Goal: Transaction & Acquisition: Purchase product/service

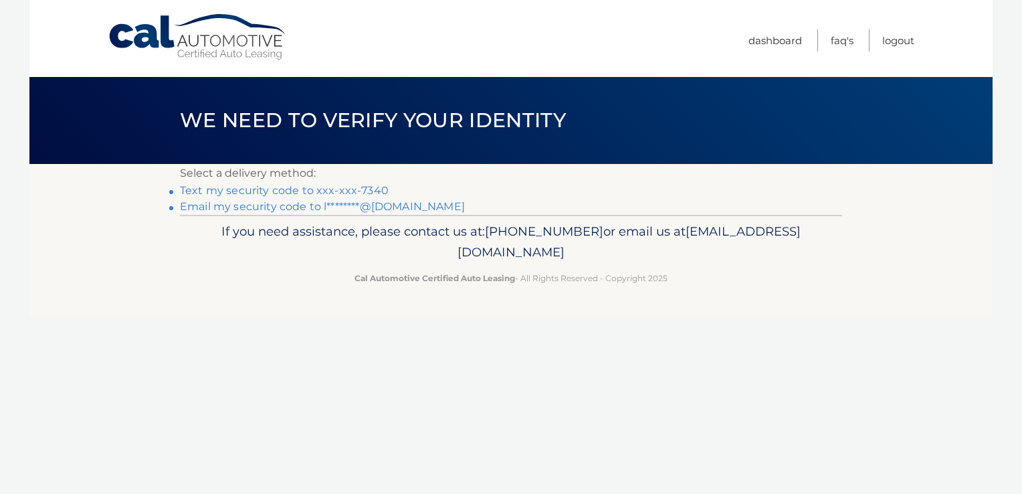
click at [366, 189] on link "Text my security code to xxx-xxx-7340" at bounding box center [284, 190] width 209 height 13
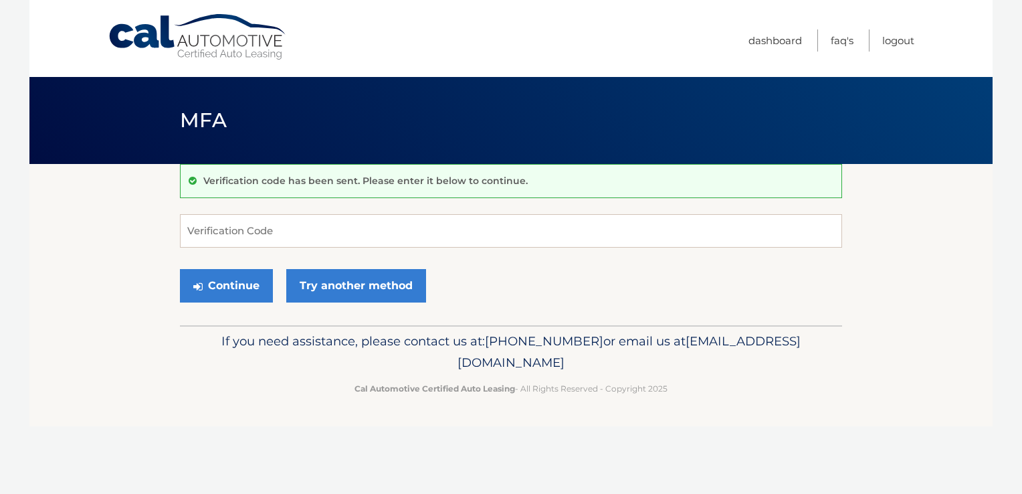
click at [366, 189] on div "Verification code has been sent. Please enter it below to continue." at bounding box center [511, 181] width 662 height 34
click at [214, 234] on input "Verification Code" at bounding box center [511, 230] width 662 height 33
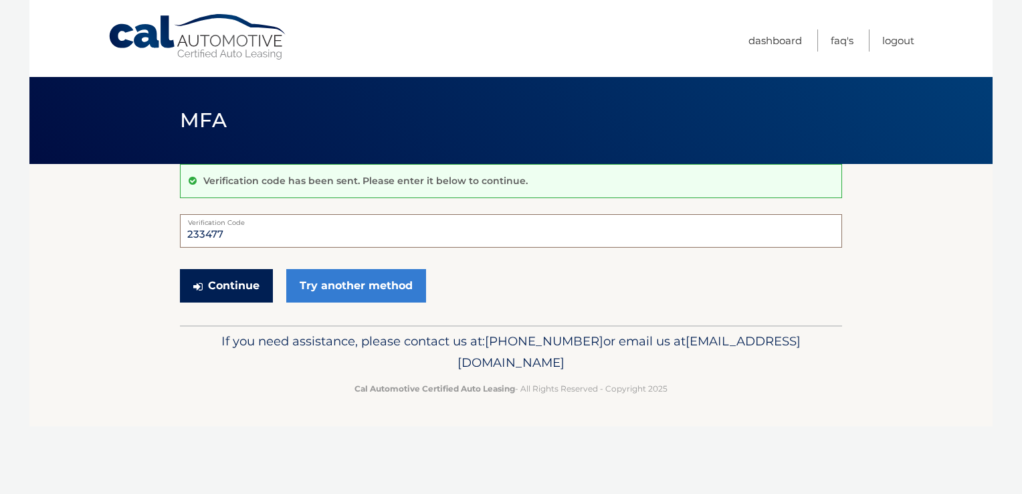
type input "233477"
click at [221, 285] on button "Continue" at bounding box center [226, 285] width 93 height 33
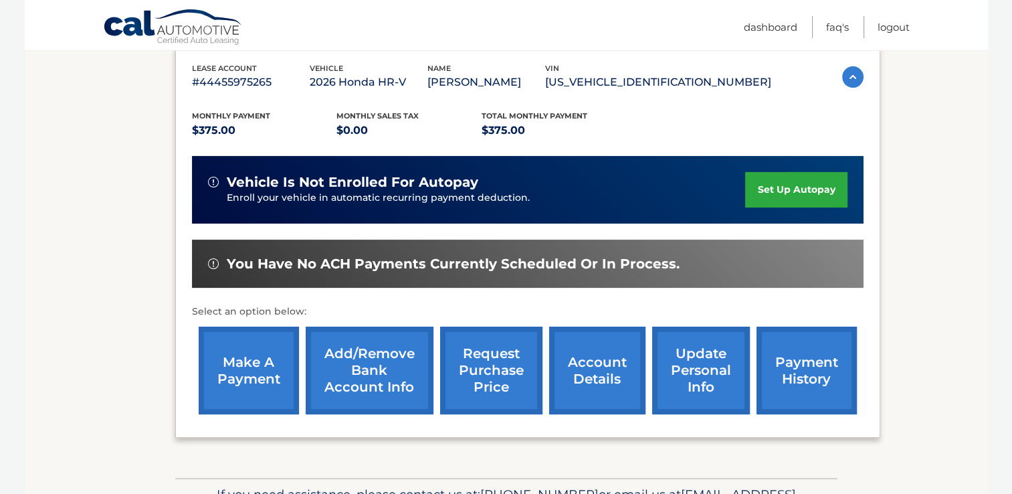
scroll to position [232, 0]
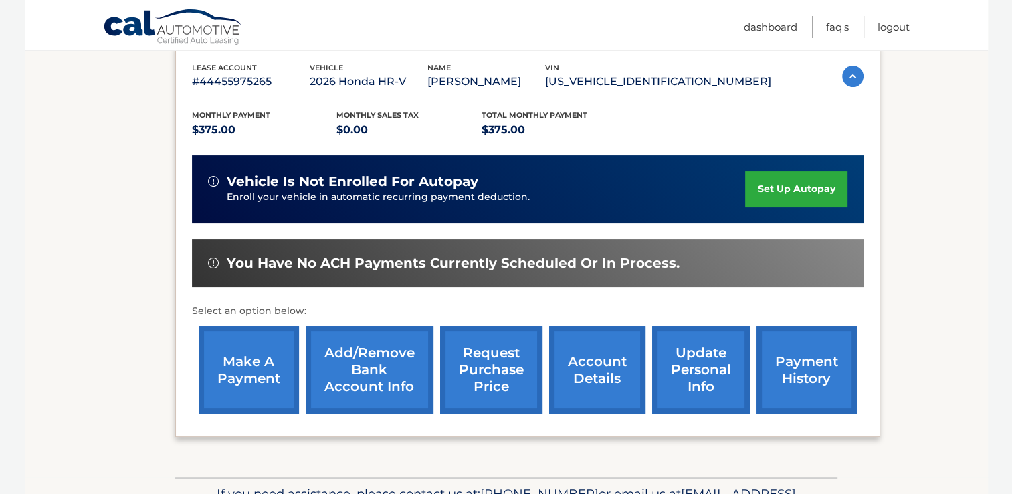
click at [234, 370] on link "make a payment" at bounding box center [249, 370] width 100 height 88
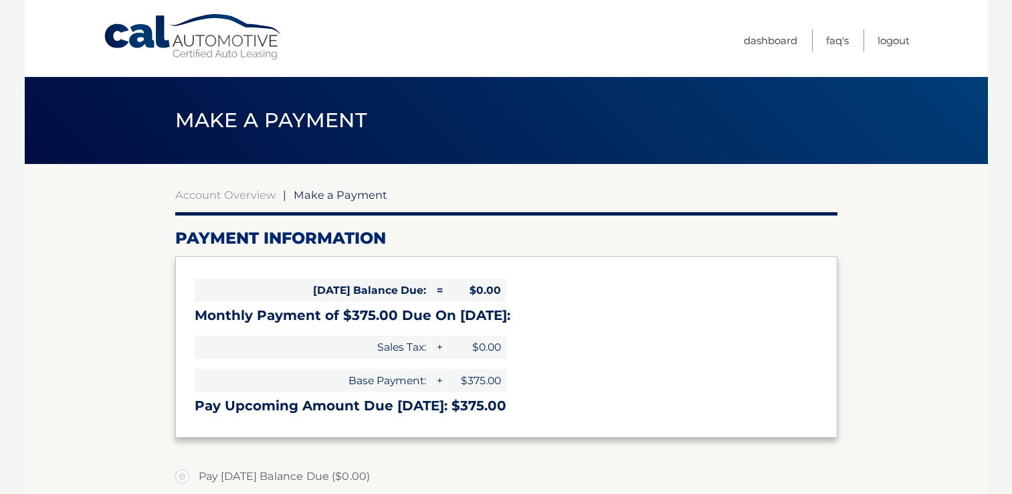
select select "MzQwYjlkYzgtY2IyZi00M2M0LWEzZDMtMWM2MWEyZjhlMDc3"
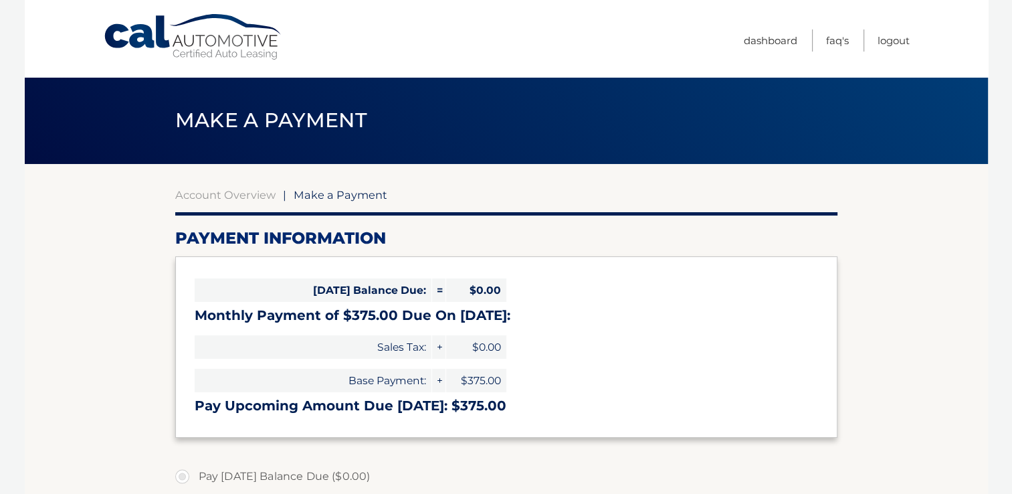
click at [254, 365] on div "Base Payment: + $375.00" at bounding box center [351, 380] width 312 height 33
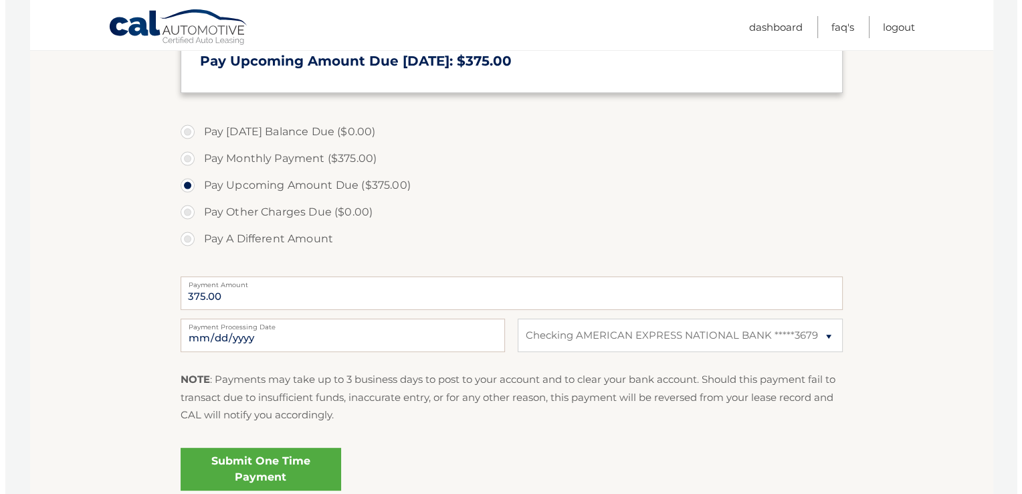
scroll to position [345, 0]
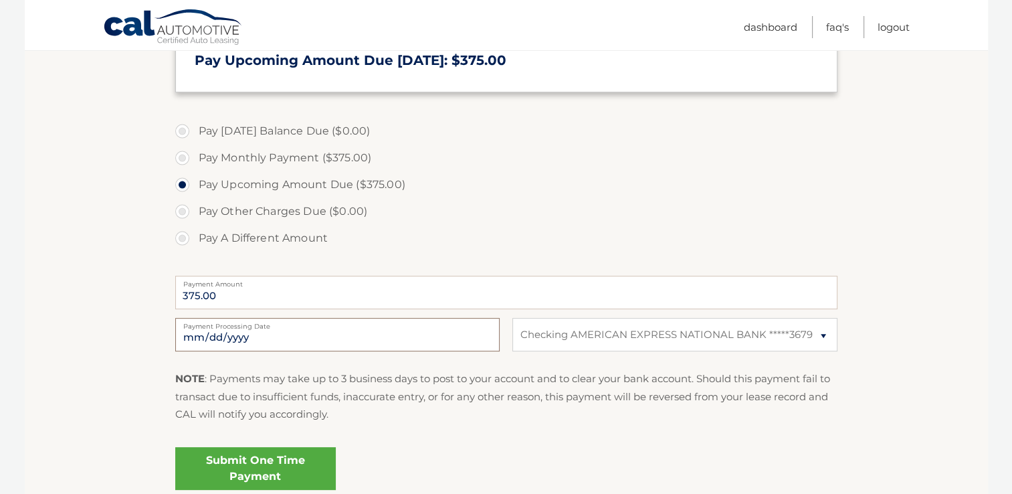
click at [204, 336] on input "2025-10-14" at bounding box center [337, 334] width 325 height 33
type input "2025-10-16"
click at [284, 468] on link "Submit One Time Payment" at bounding box center [255, 468] width 161 height 43
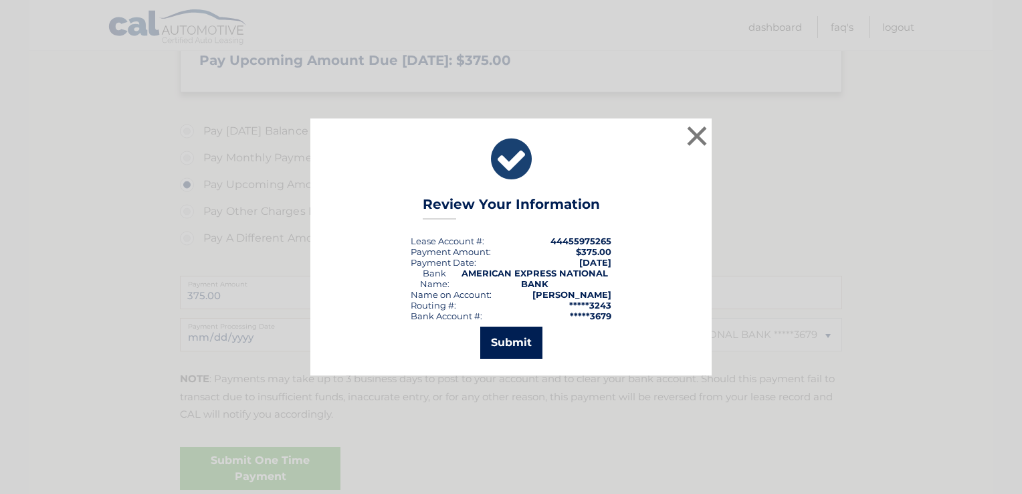
click at [515, 344] on button "Submit" at bounding box center [511, 343] width 62 height 32
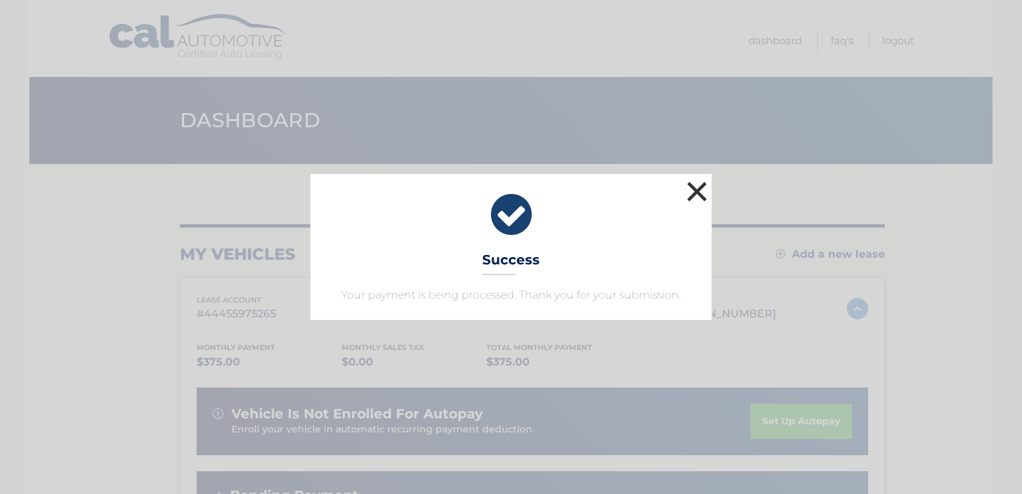
click at [696, 189] on button "×" at bounding box center [697, 191] width 27 height 27
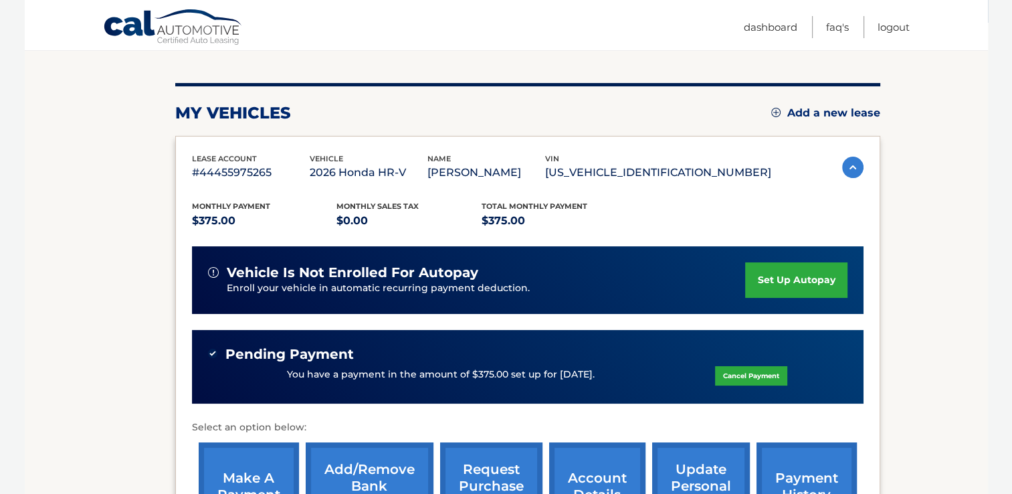
scroll to position [136, 0]
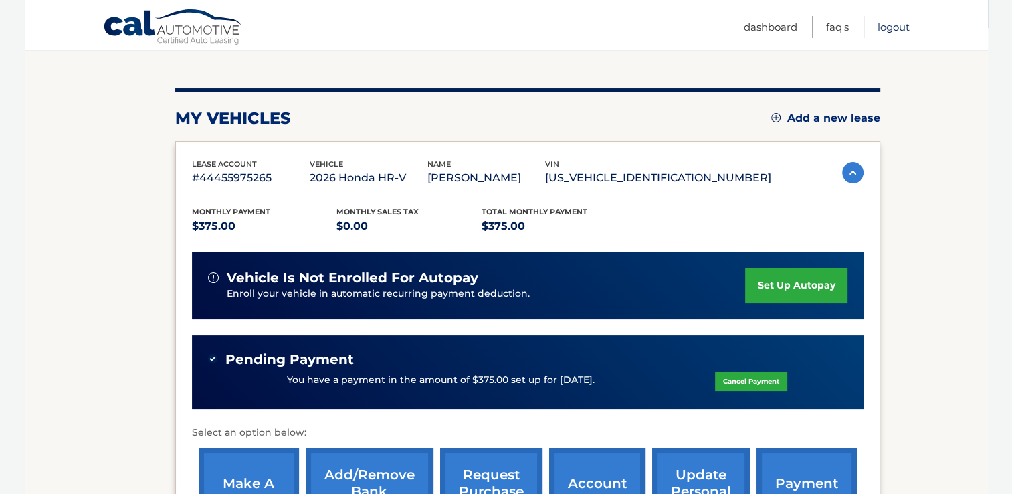
click at [894, 27] on link "Logout" at bounding box center [894, 27] width 32 height 22
